Goal: Entertainment & Leisure: Browse casually

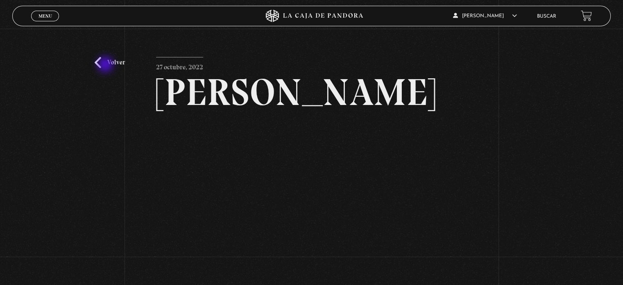
click at [106, 65] on link "Volver" at bounding box center [110, 62] width 30 height 11
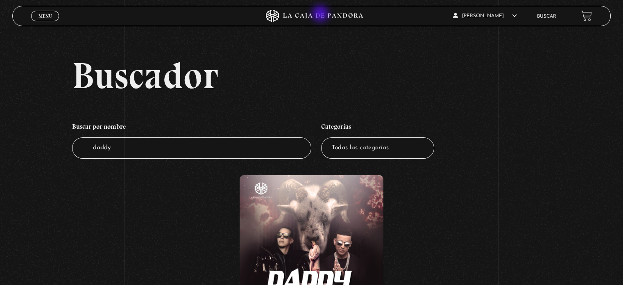
click at [321, 14] on icon at bounding box center [311, 16] width 187 height 12
